Goal: Task Accomplishment & Management: Manage account settings

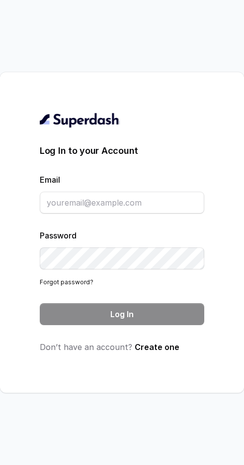
click at [165, 238] on div "Password Forgot password?" at bounding box center [122, 258] width 165 height 58
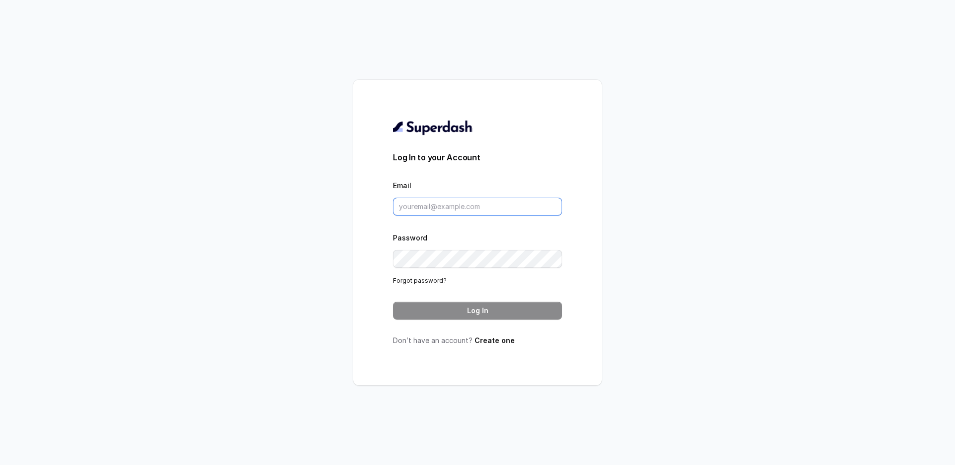
click at [447, 213] on input "Email" at bounding box center [477, 207] width 169 height 18
click at [442, 213] on input "Email" at bounding box center [477, 207] width 169 height 18
click at [373, 211] on div "Log In to your Account Email Password Forgot password? Log In Don’t have an acc…" at bounding box center [477, 233] width 249 height 306
